Goal: Information Seeking & Learning: Check status

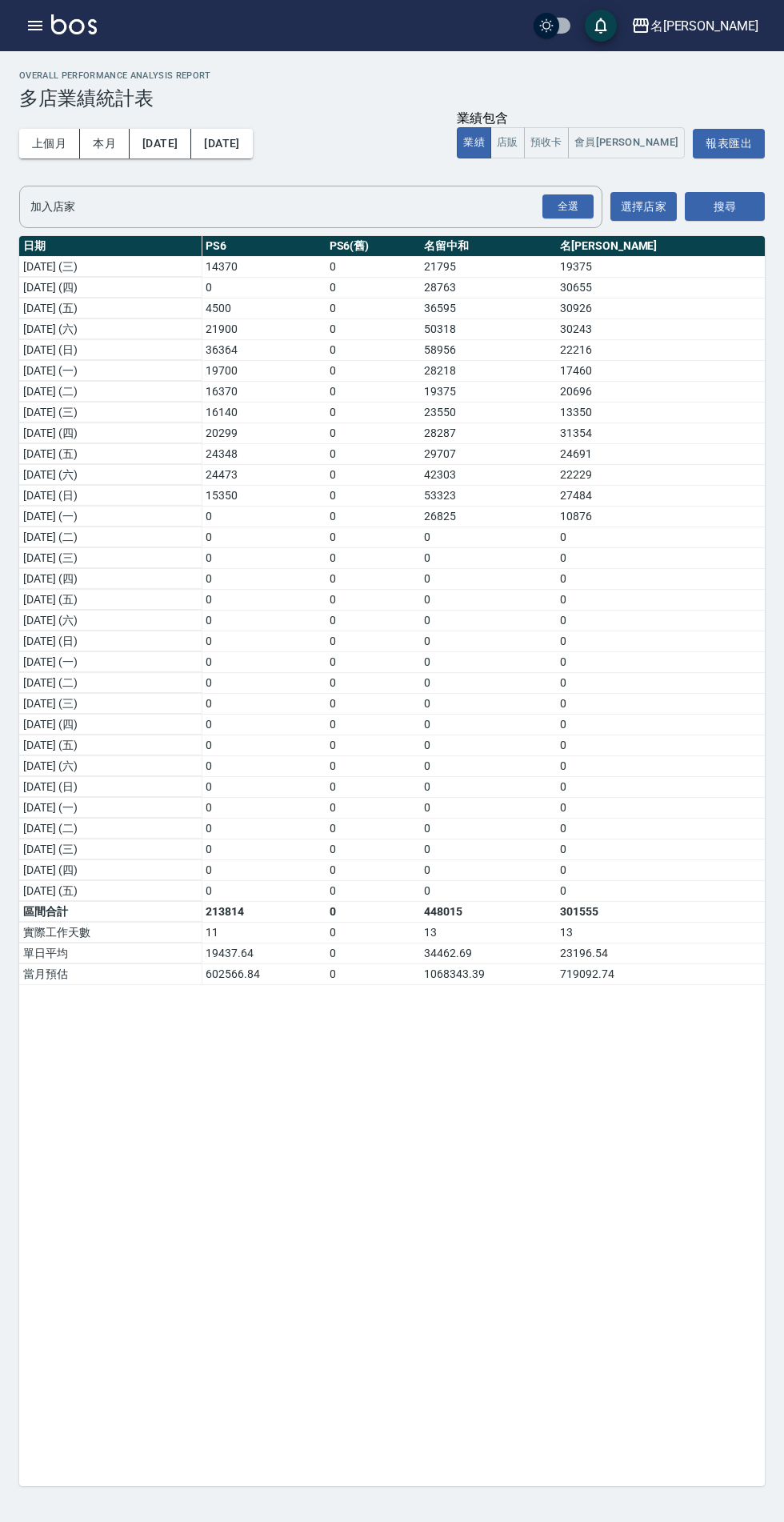
click at [738, 25] on div "名[PERSON_NAME]" at bounding box center [704, 26] width 108 height 20
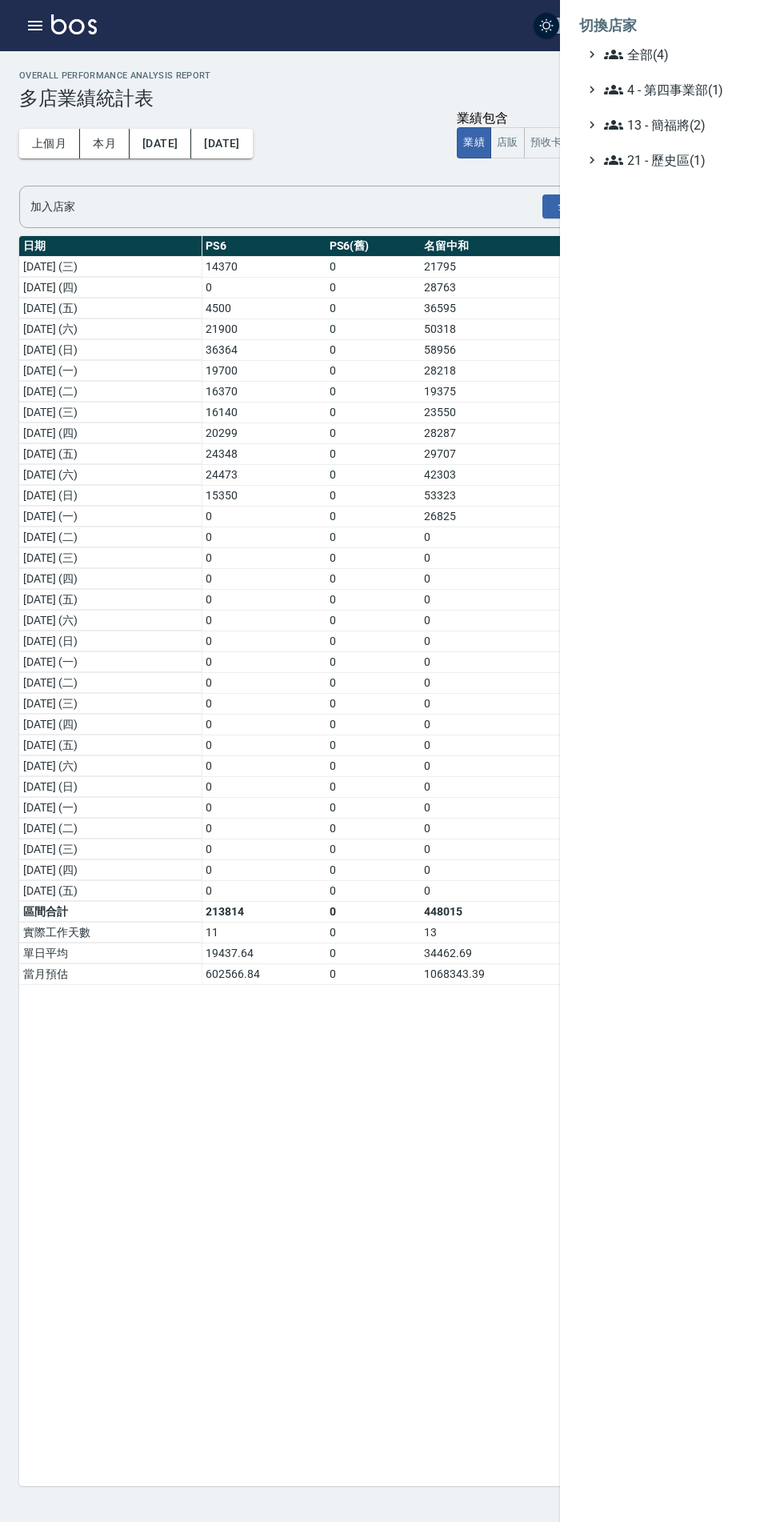
click at [656, 48] on span "全部(4)" at bounding box center [681, 55] width 154 height 19
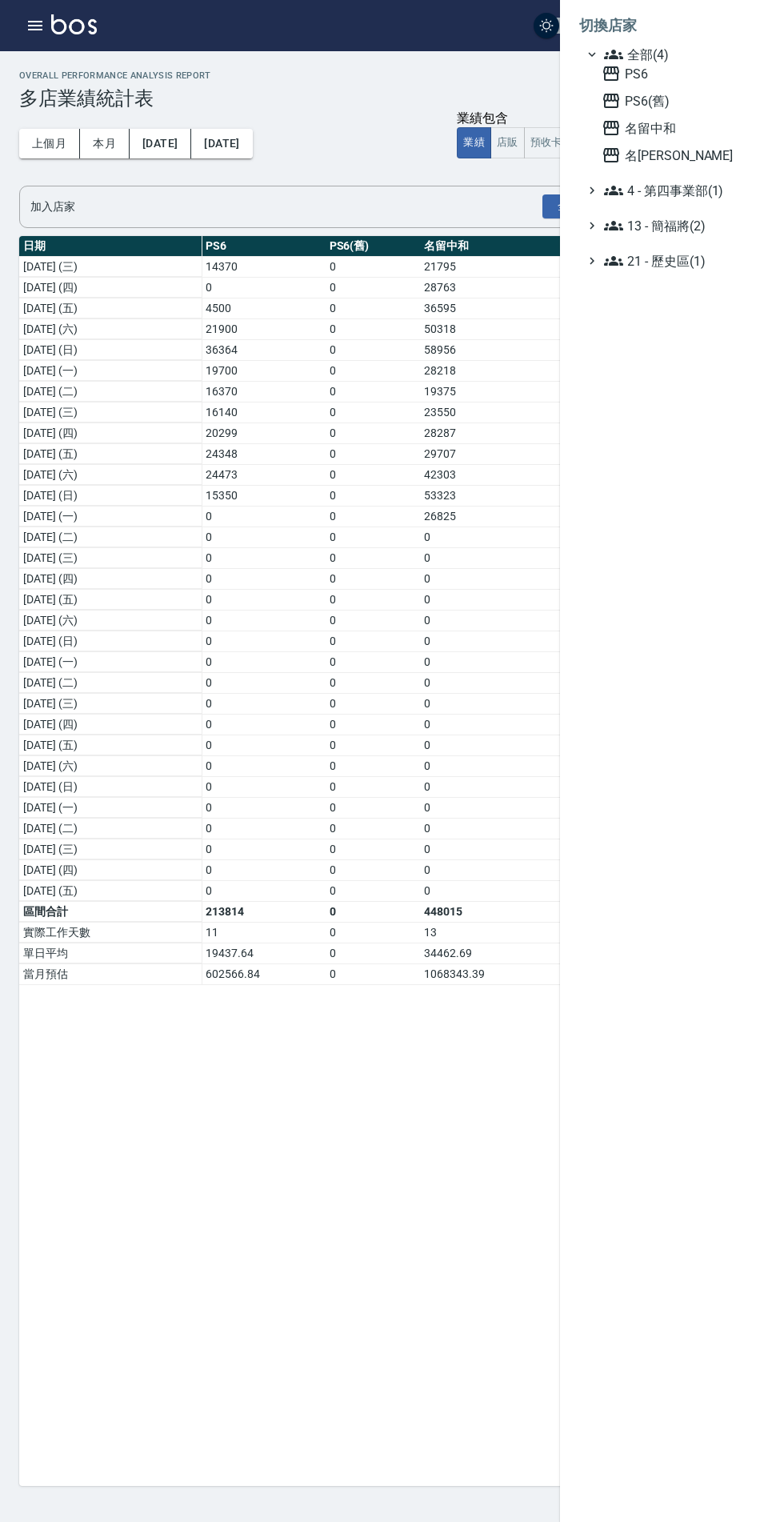
click at [657, 124] on span "名留中和" at bounding box center [680, 128] width 157 height 19
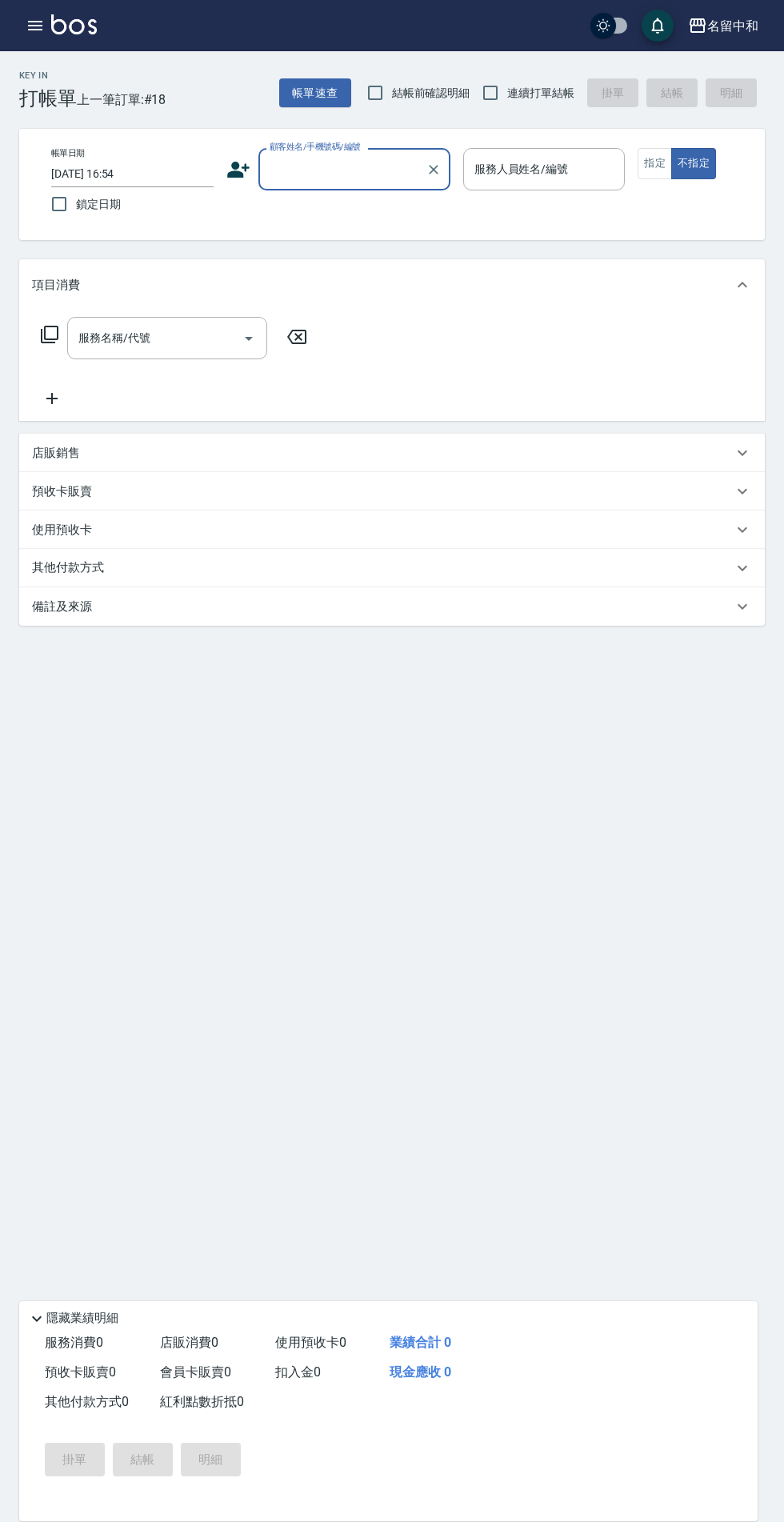
click at [28, 18] on icon "button" at bounding box center [35, 26] width 19 height 19
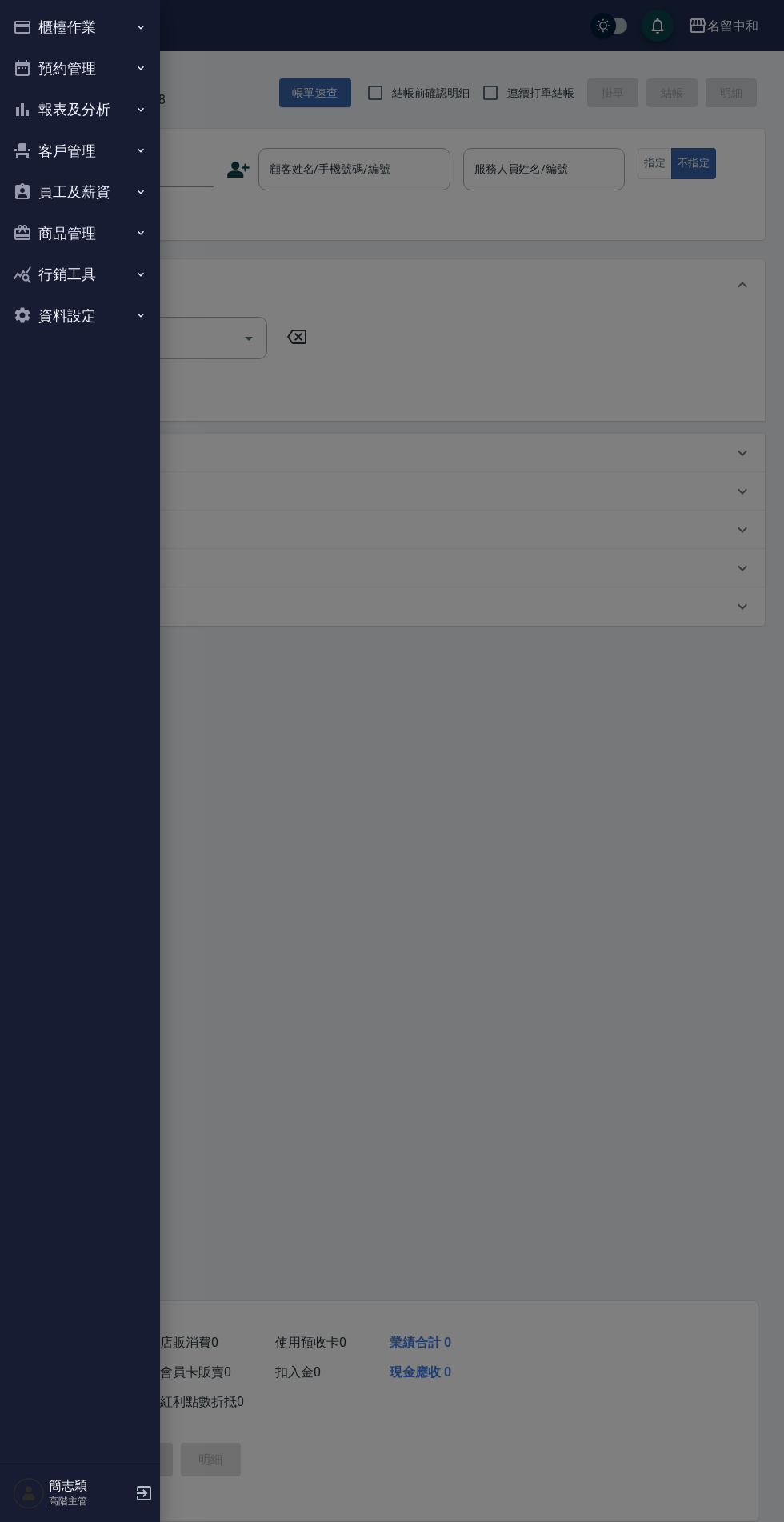
click at [112, 110] on button "報表及分析" at bounding box center [79, 109] width 147 height 41
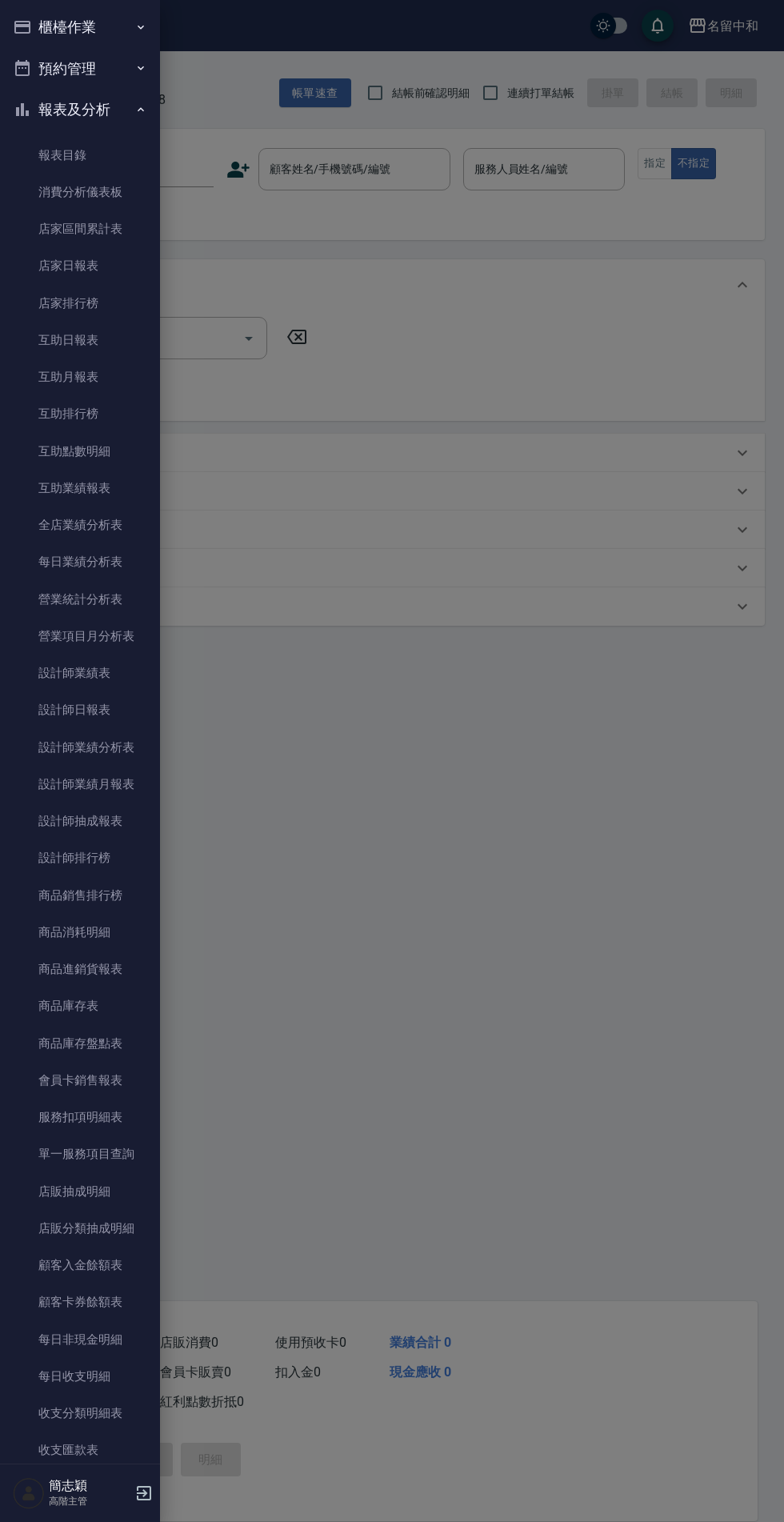
click at [116, 266] on link "店家日報表" at bounding box center [79, 266] width 147 height 37
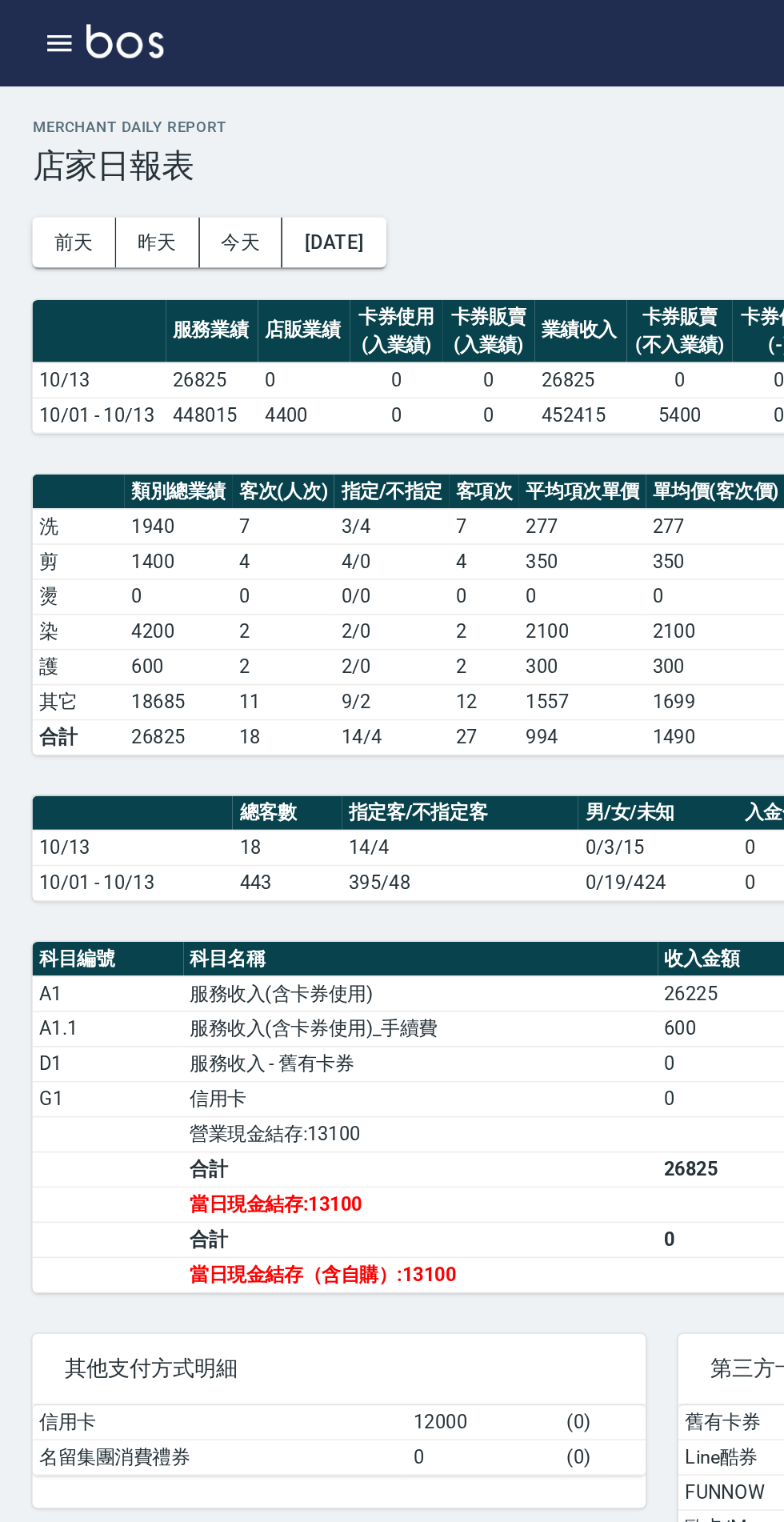
click at [34, 22] on icon "button" at bounding box center [35, 26] width 14 height 10
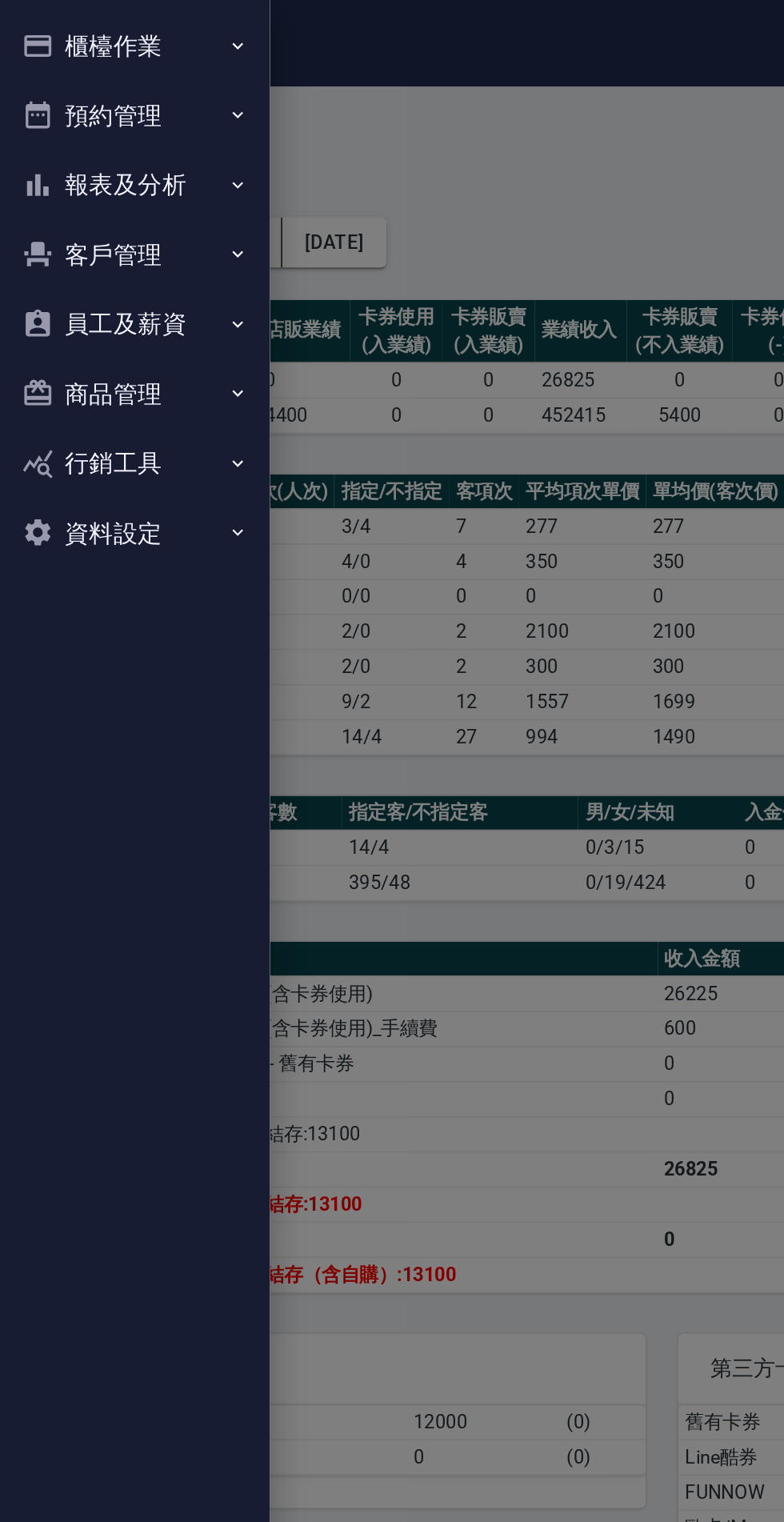
click at [115, 106] on button "報表及分析" at bounding box center [79, 109] width 147 height 41
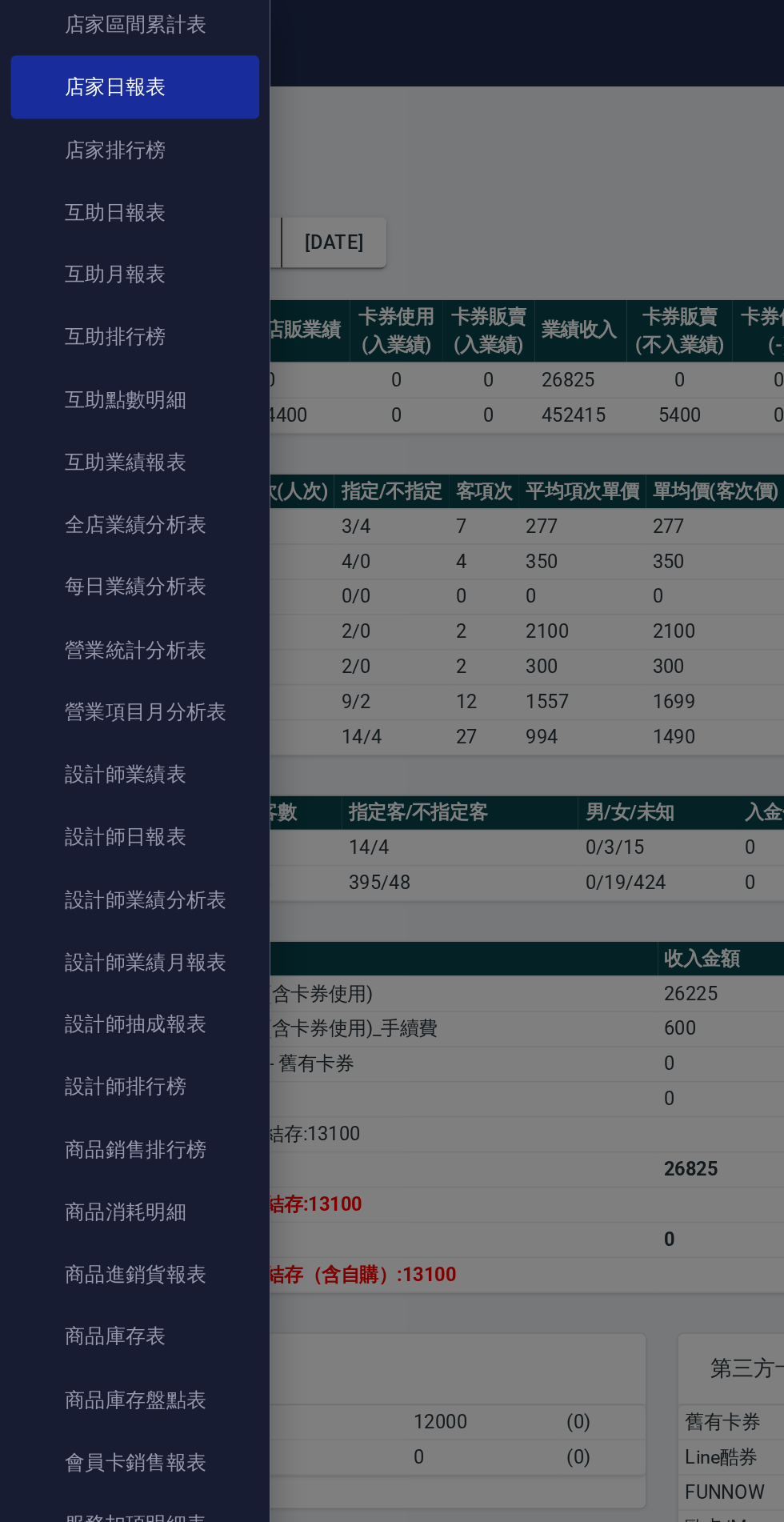
scroll to position [207, 0]
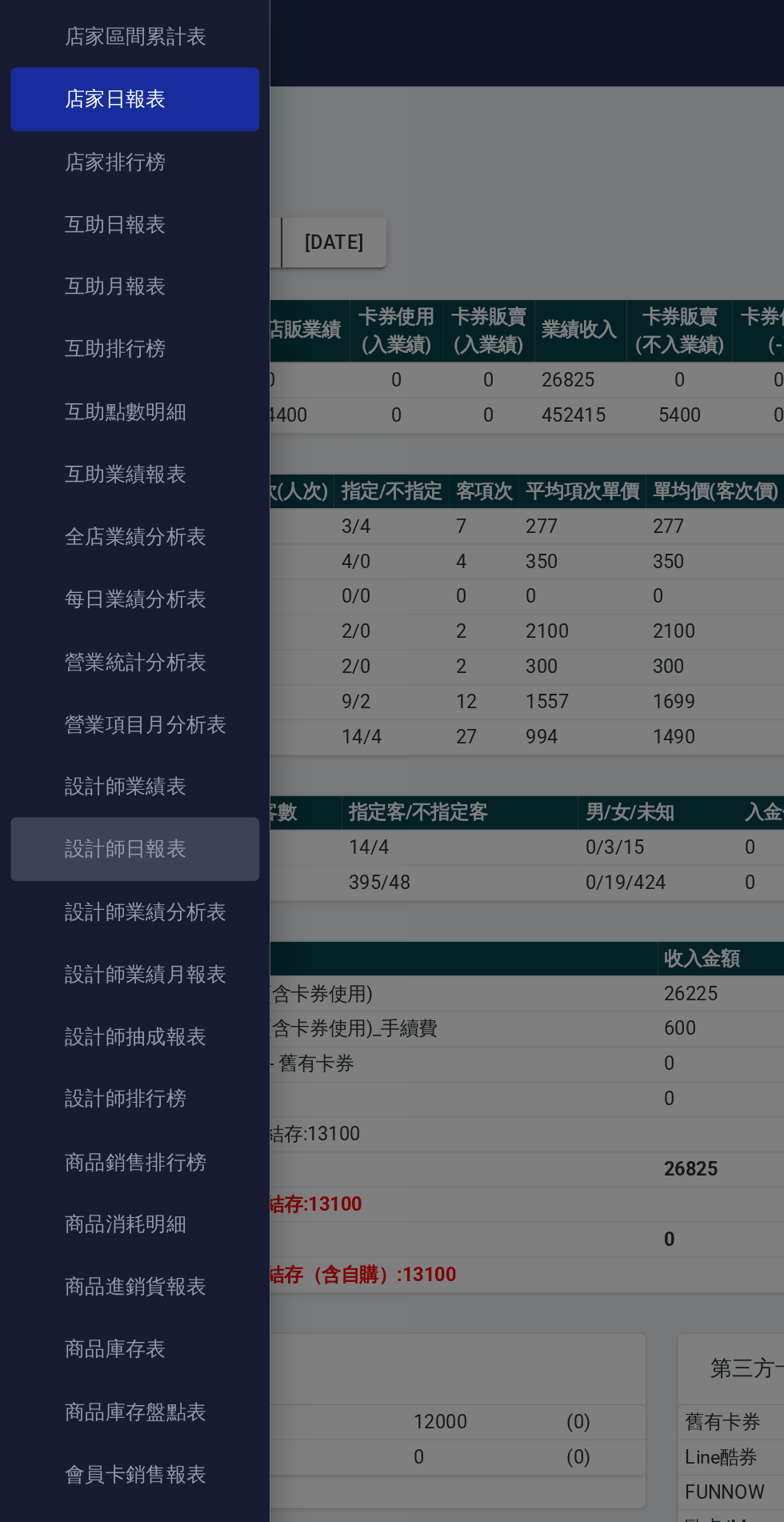
click at [108, 502] on link "設計師日報表" at bounding box center [79, 503] width 147 height 37
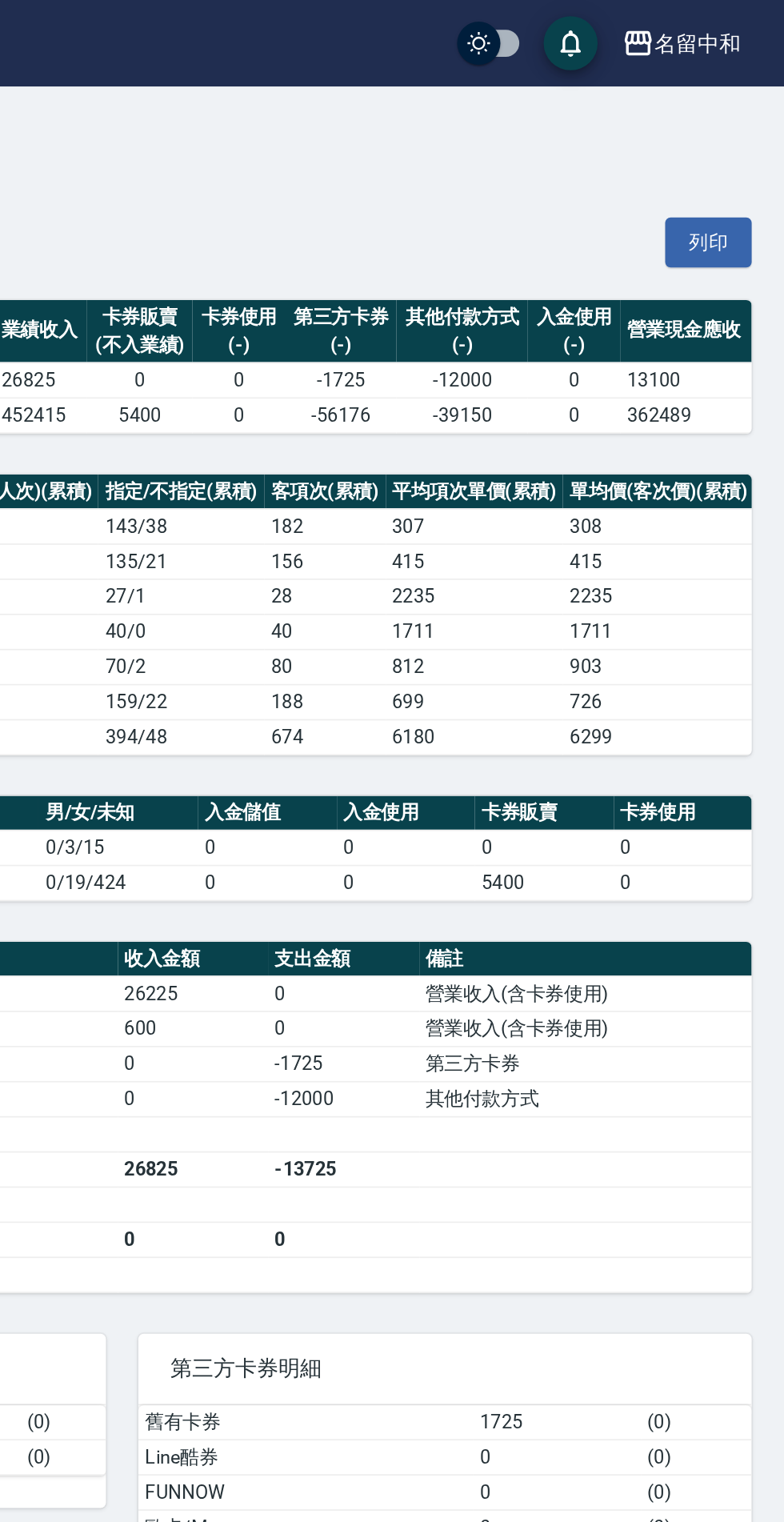
click at [716, 21] on div "名留中和" at bounding box center [733, 26] width 51 height 20
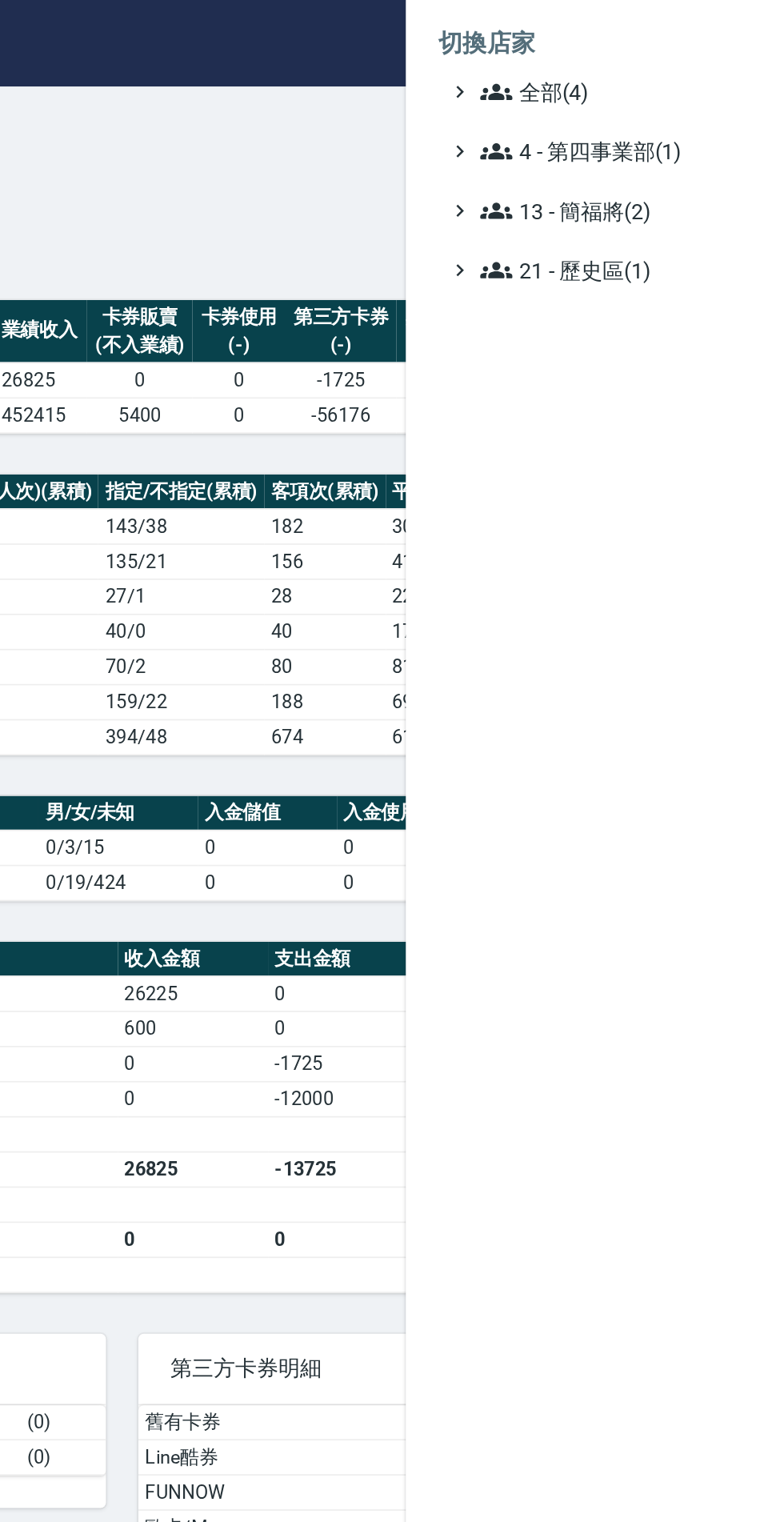
click at [651, 61] on span "全部(4)" at bounding box center [681, 55] width 154 height 19
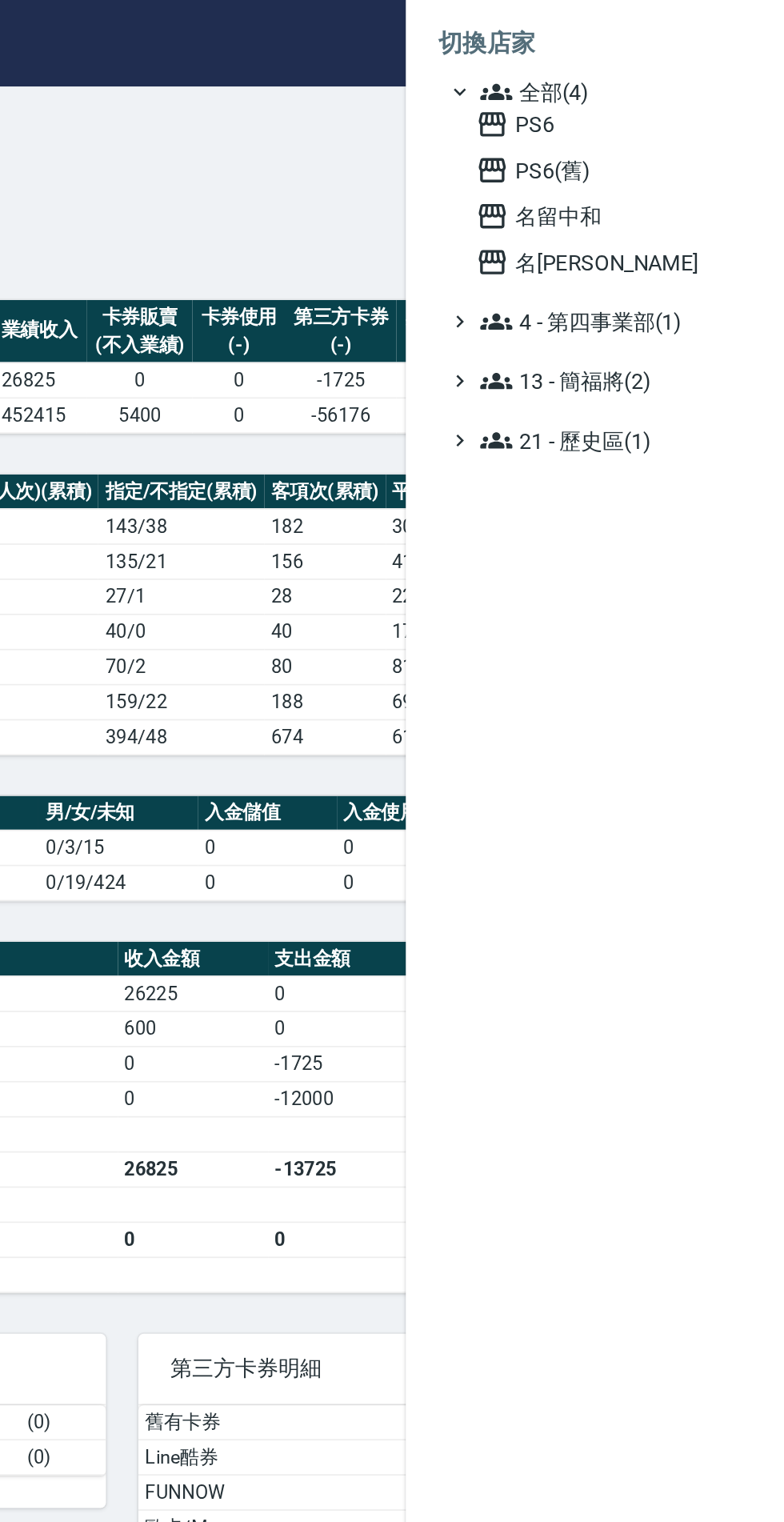
click at [649, 150] on span "名[PERSON_NAME]" at bounding box center [680, 155] width 157 height 19
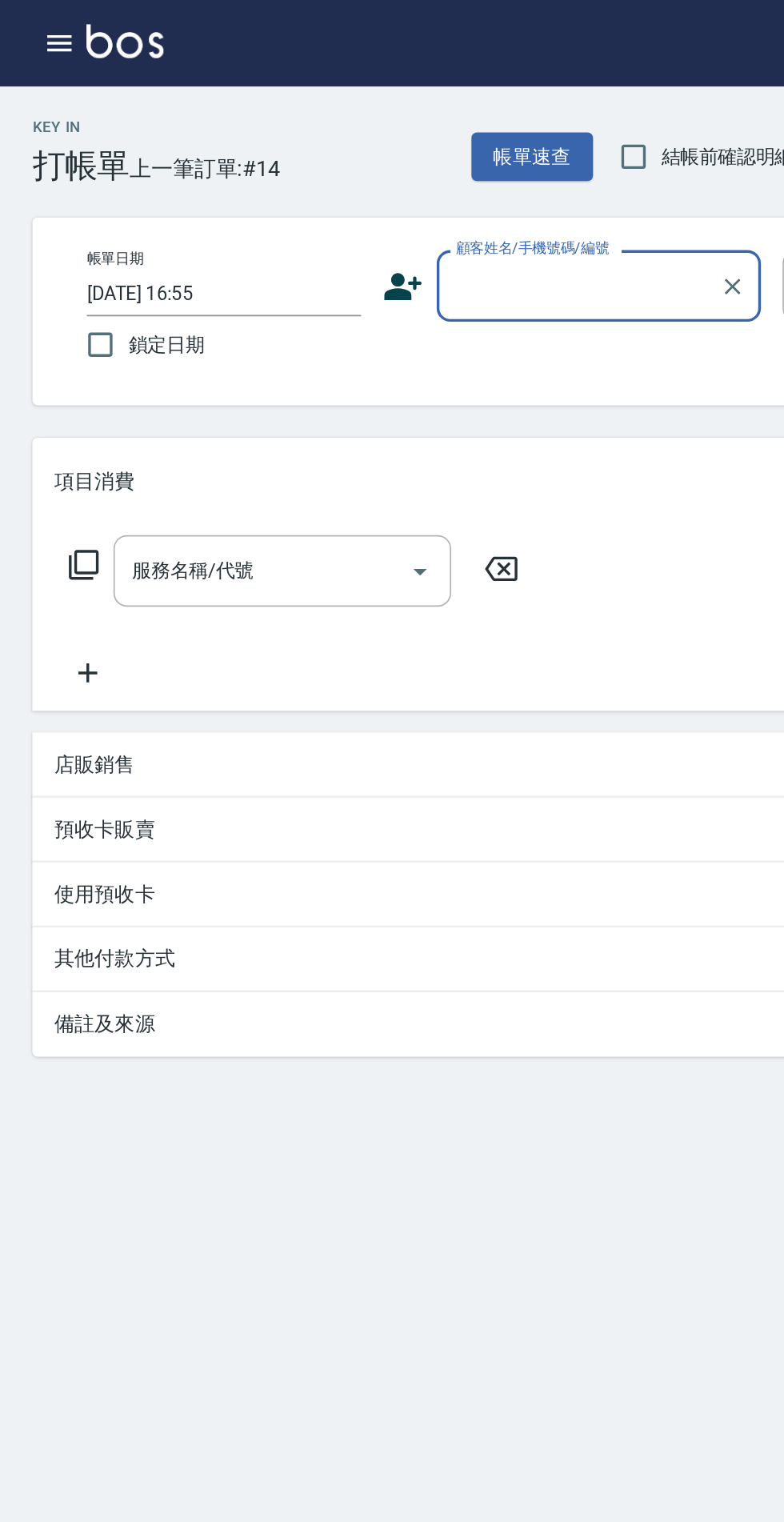
click at [39, 23] on icon "button" at bounding box center [35, 26] width 19 height 19
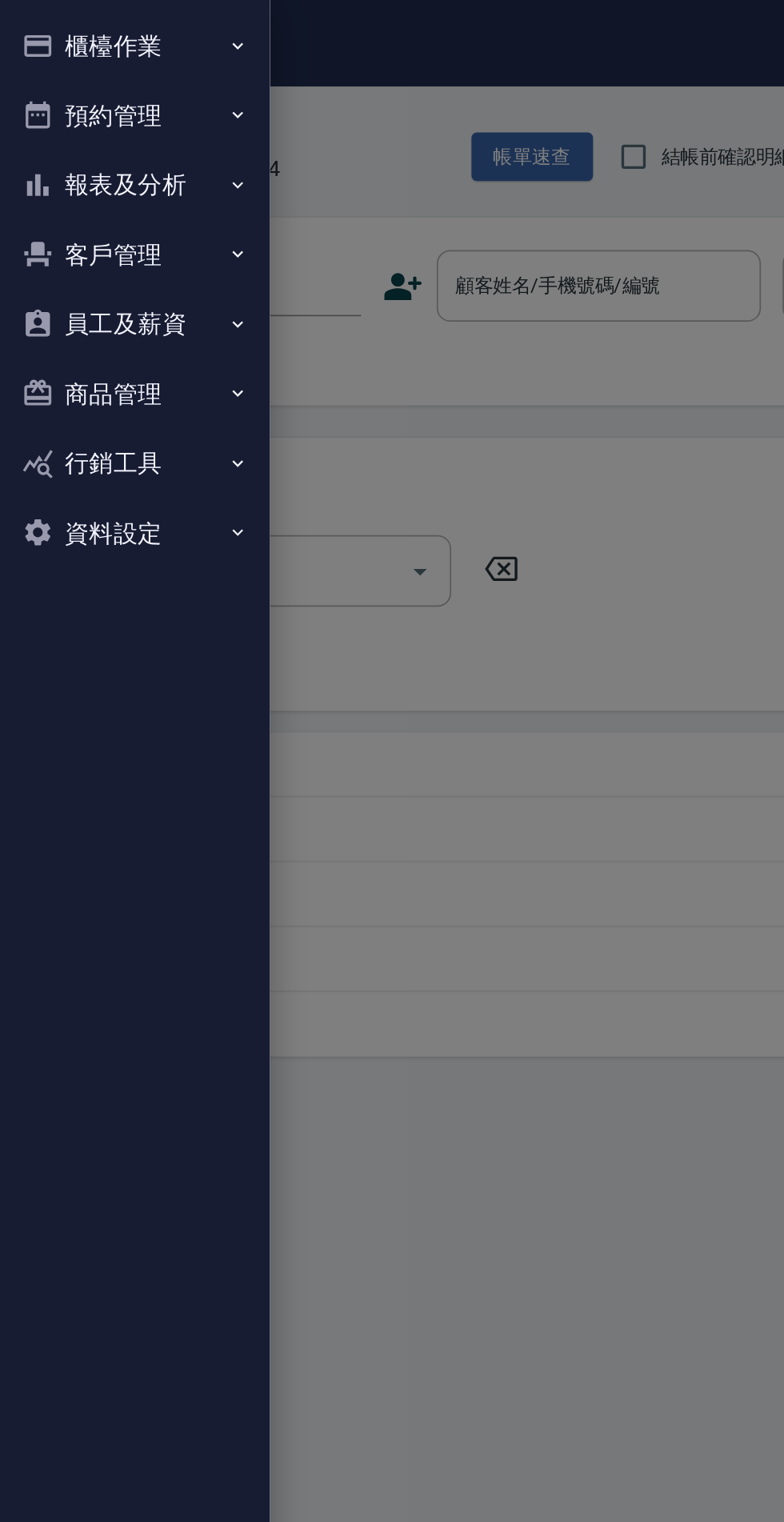
click at [108, 106] on button "報表及分析" at bounding box center [79, 109] width 147 height 41
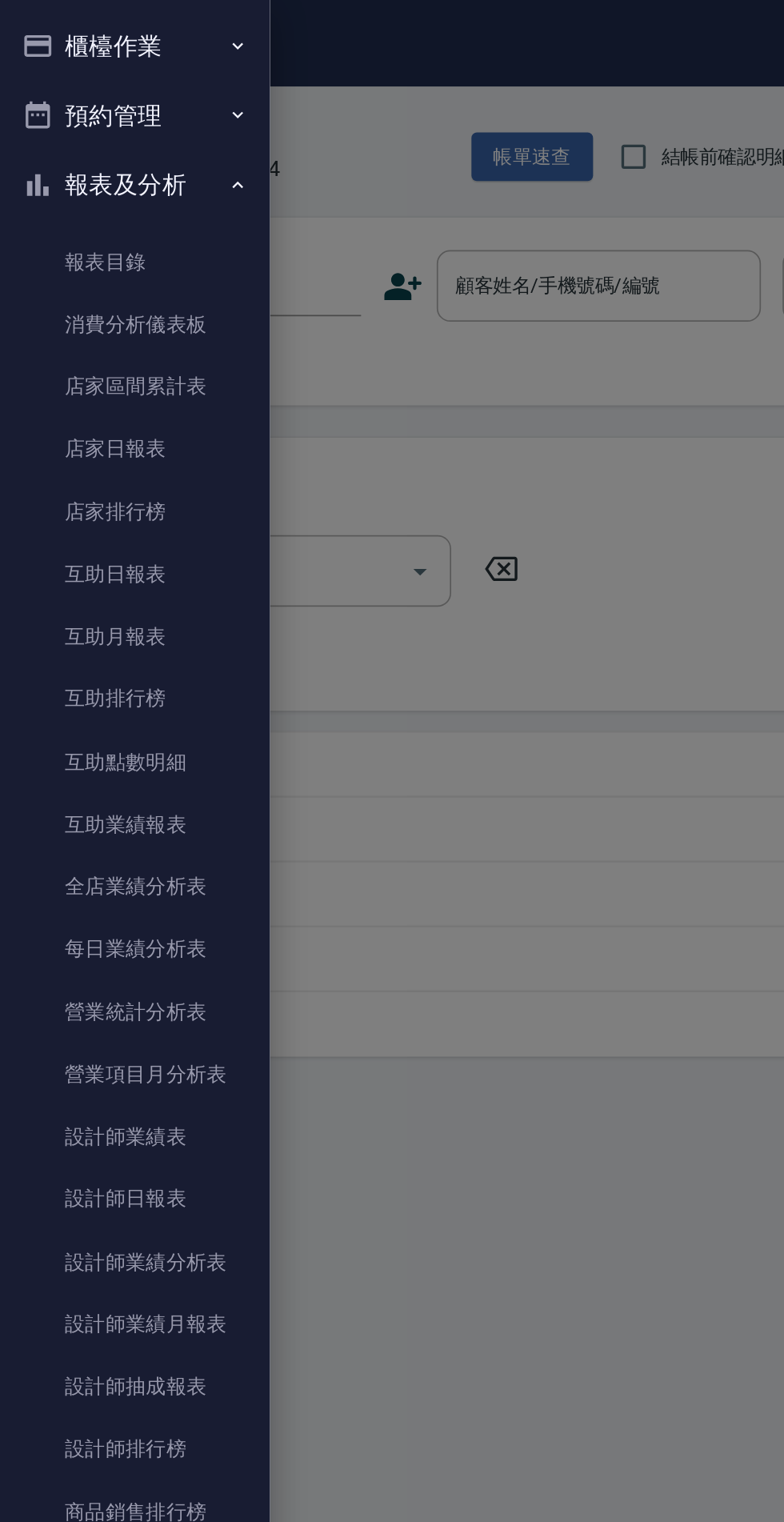
click at [97, 262] on link "店家日報表" at bounding box center [79, 266] width 147 height 37
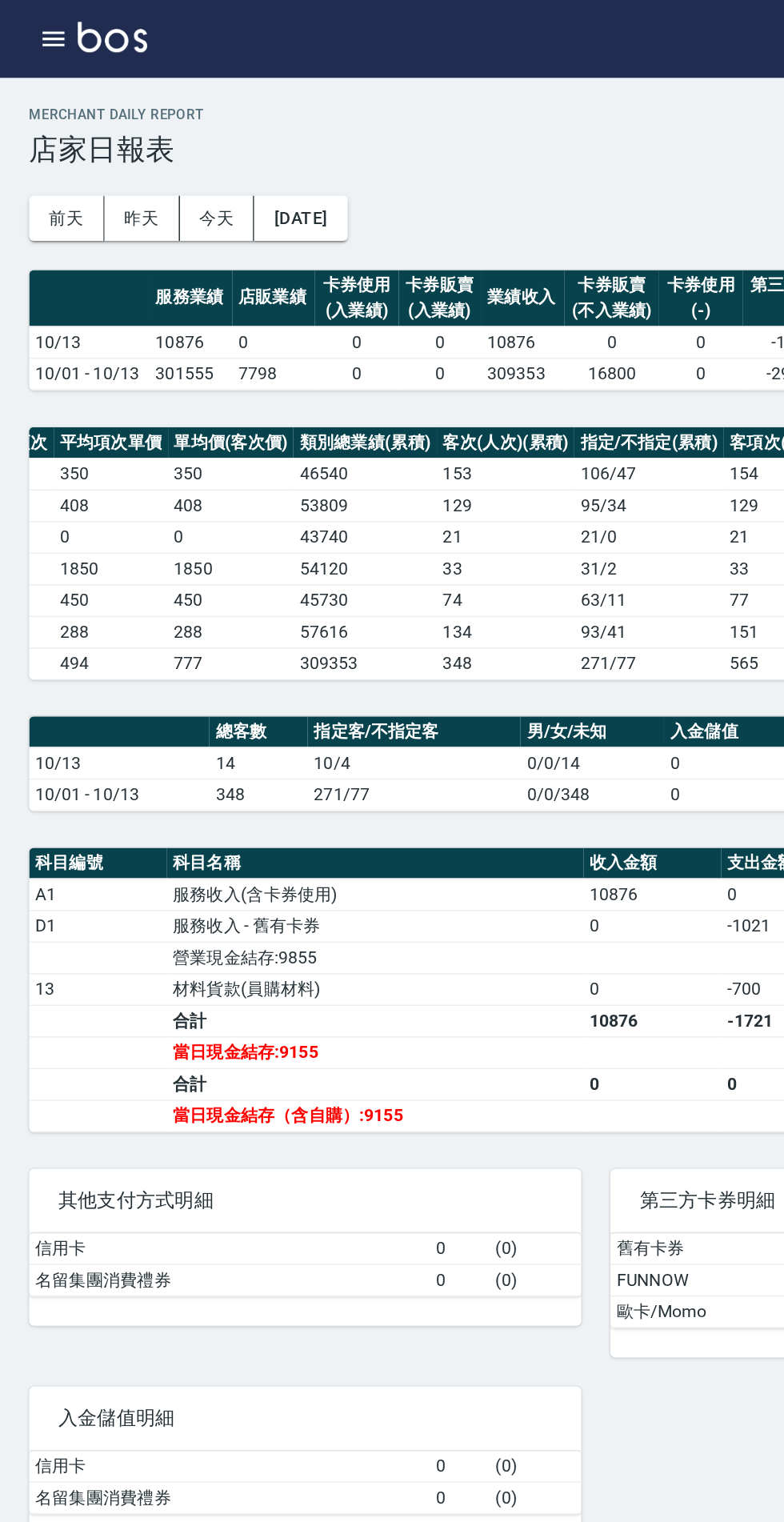
click at [38, 21] on icon "button" at bounding box center [35, 26] width 14 height 10
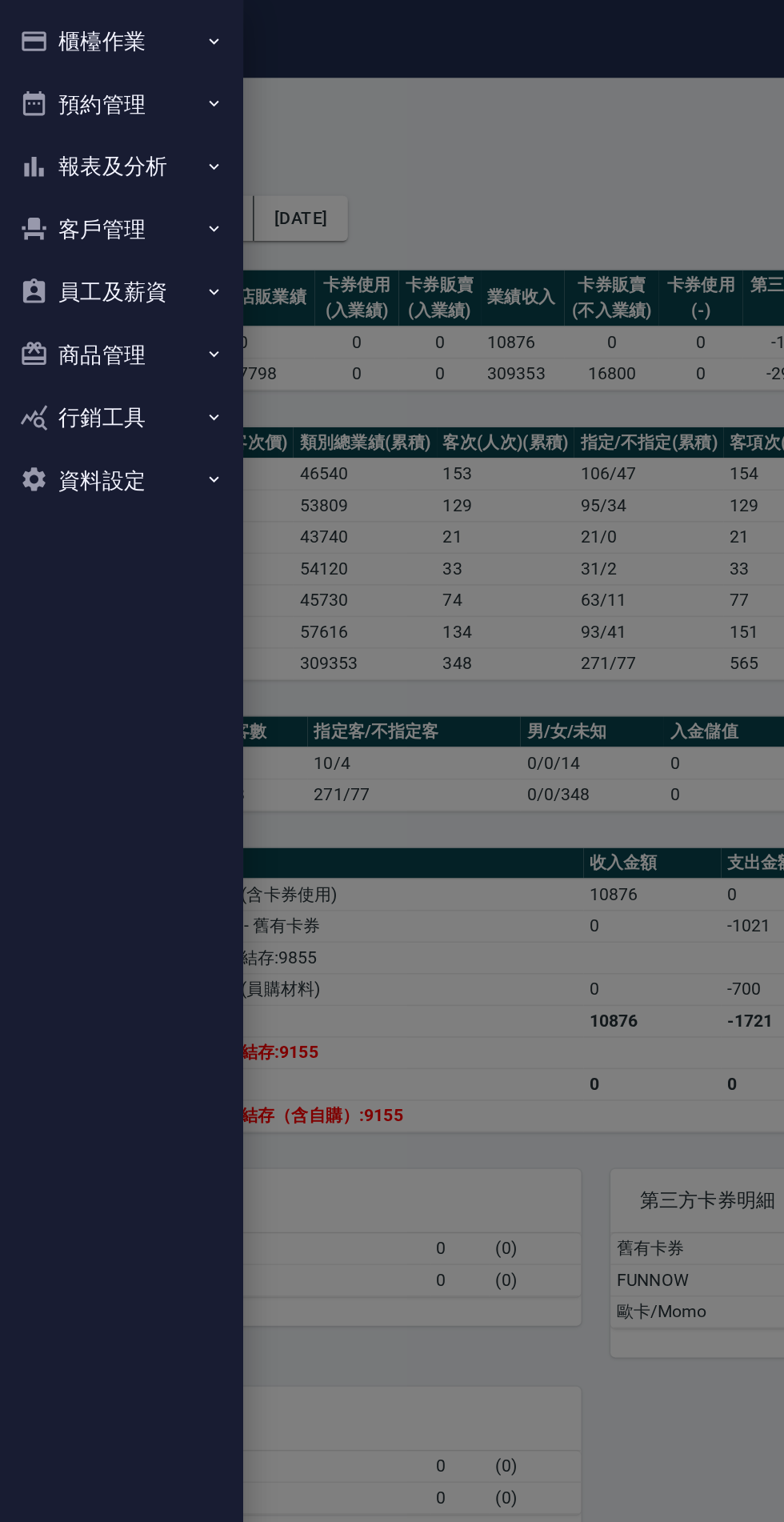
click at [114, 111] on button "報表及分析" at bounding box center [79, 109] width 147 height 41
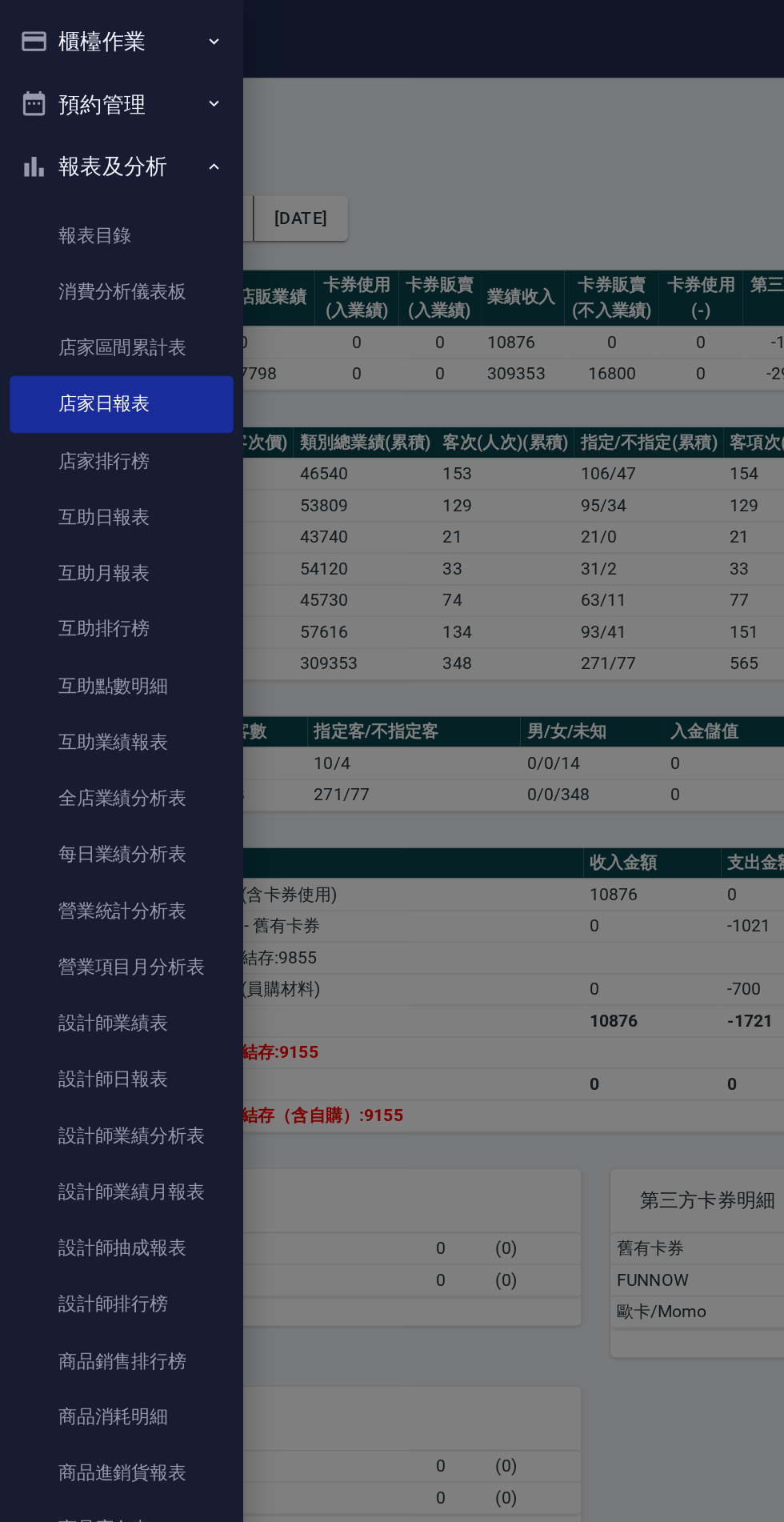
click at [109, 704] on link "設計師日報表" at bounding box center [79, 709] width 147 height 37
